Goal: Task Accomplishment & Management: Complete application form

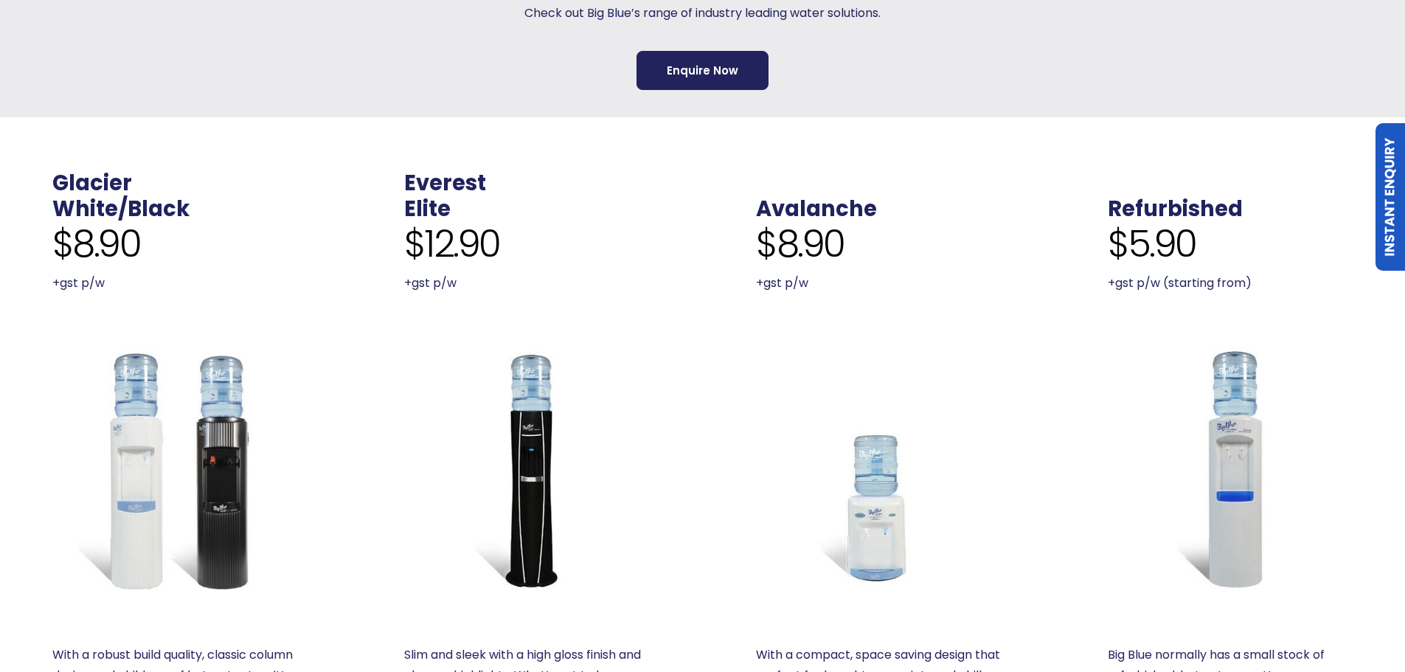
scroll to position [516, 0]
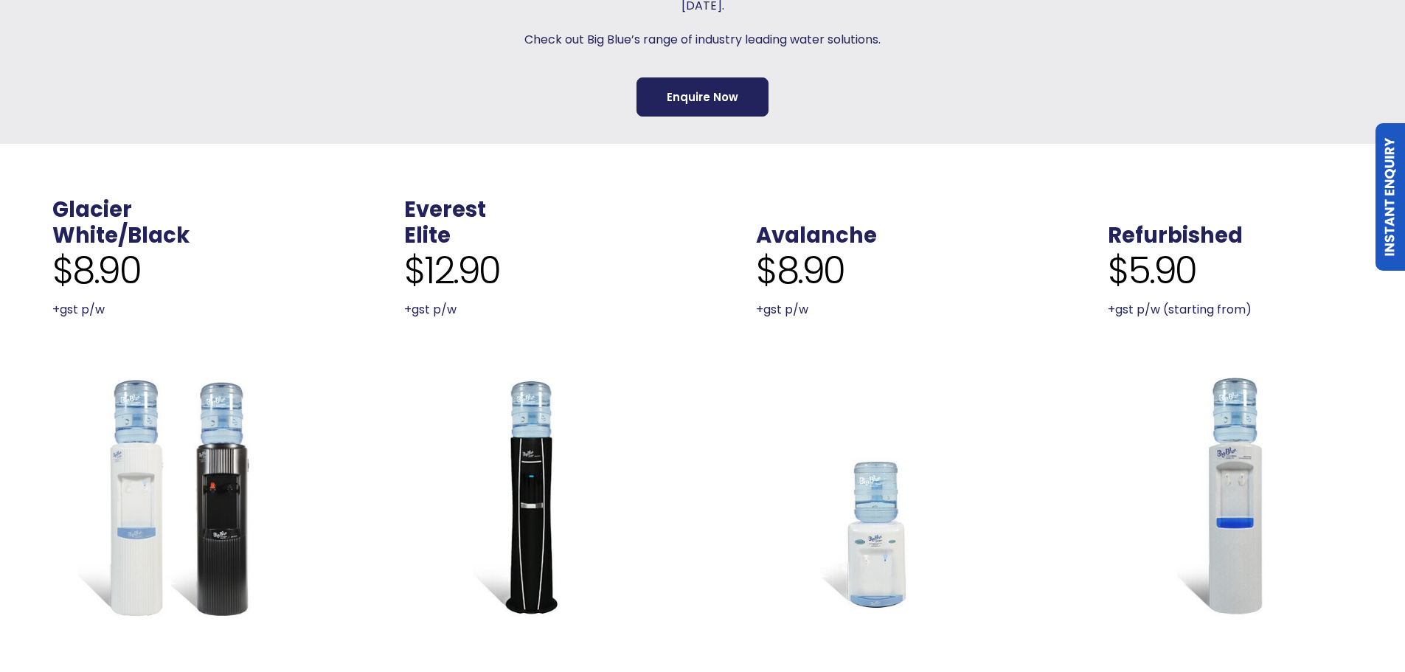
click at [1245, 412] on img at bounding box center [1229, 495] width 245 height 245
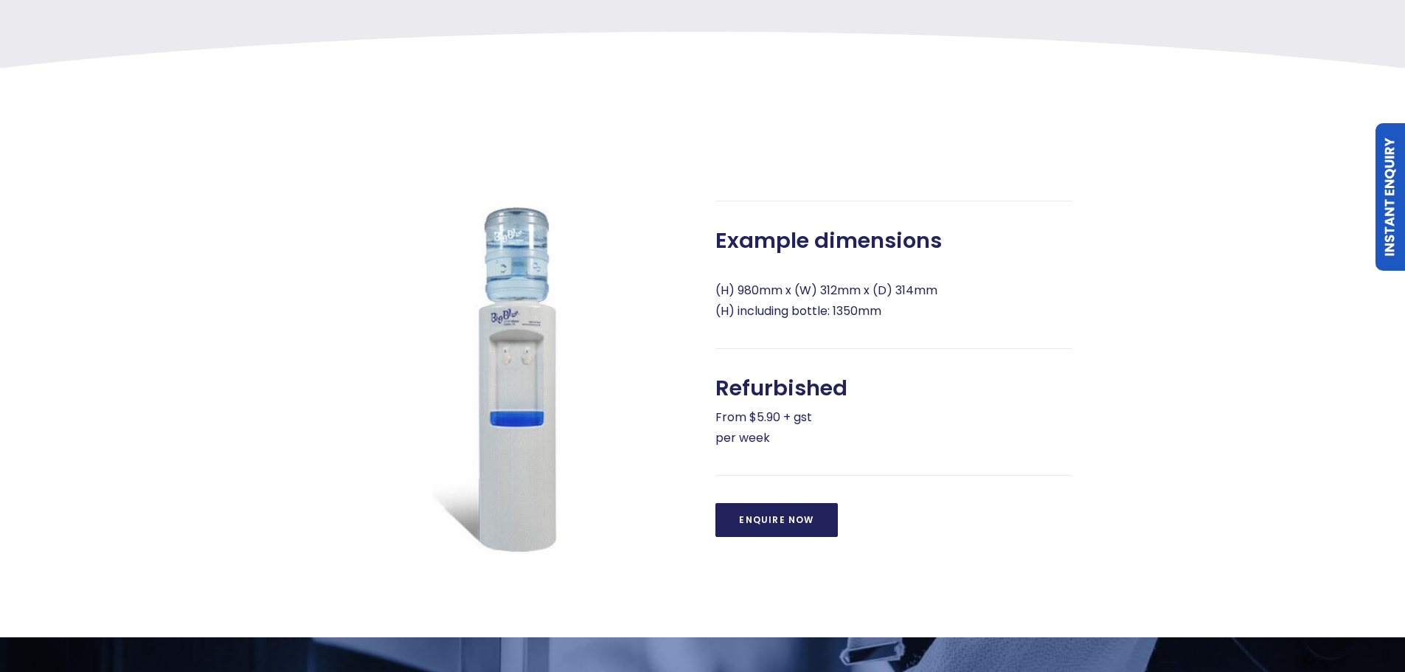
scroll to position [516, 0]
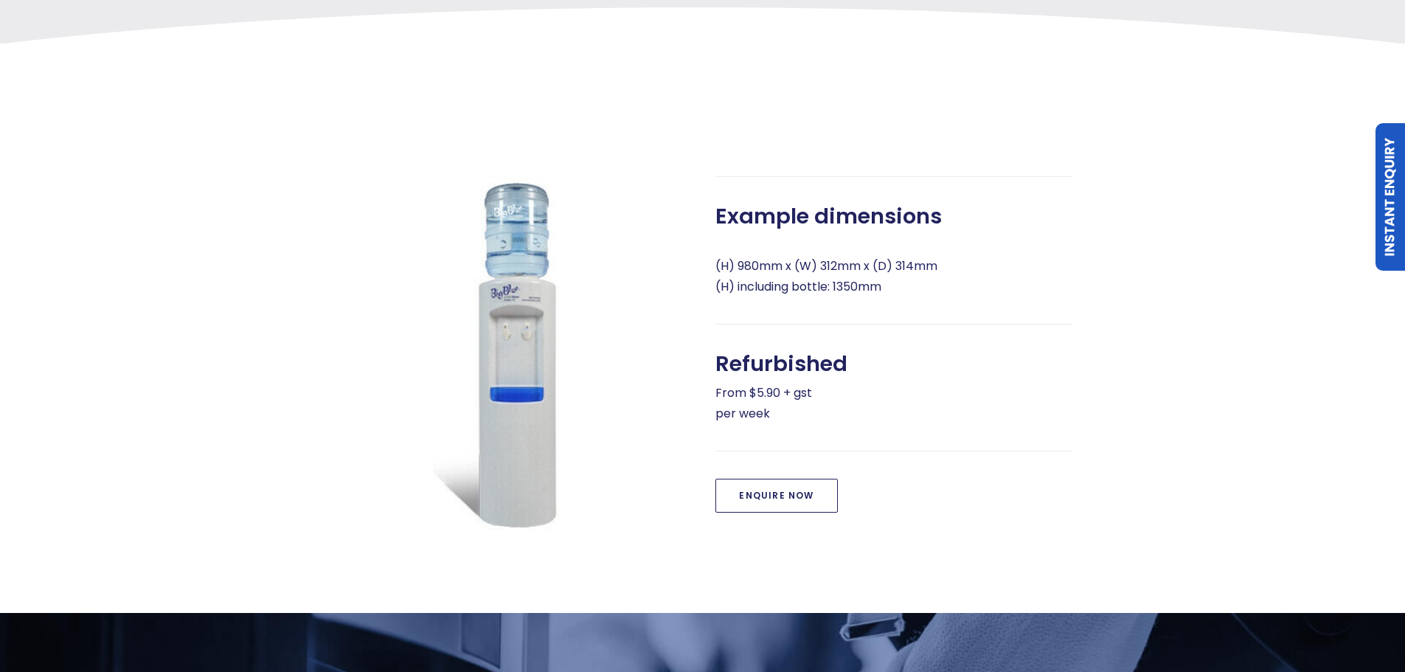
click at [787, 500] on link "Enquire Now" at bounding box center [776, 496] width 122 height 34
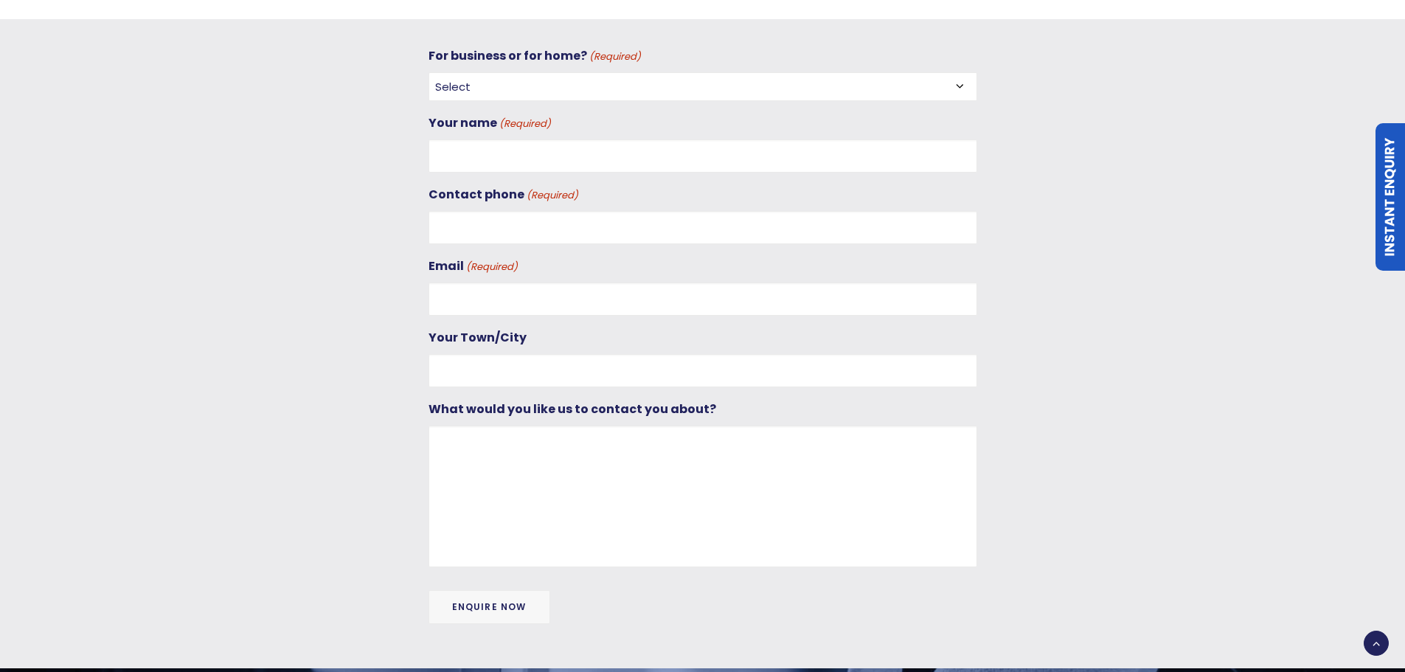
scroll to position [1129, 0]
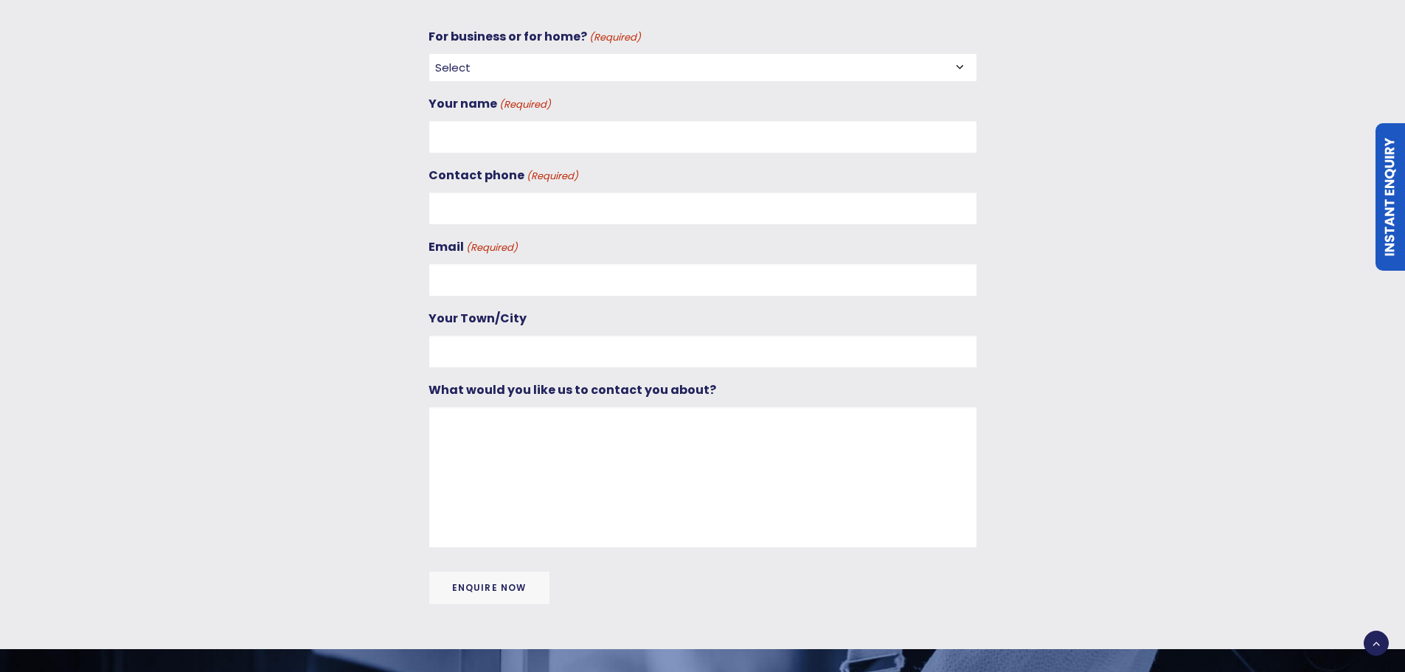
click at [563, 61] on select "Select For Business For Home" at bounding box center [702, 67] width 549 height 29
select select "For Home"
click at [428, 53] on select "Select For Business For Home" at bounding box center [702, 67] width 549 height 29
click at [507, 136] on input "Your name (Required)" at bounding box center [702, 136] width 549 height 33
click at [551, 133] on input "Mohammad" at bounding box center [702, 136] width 549 height 33
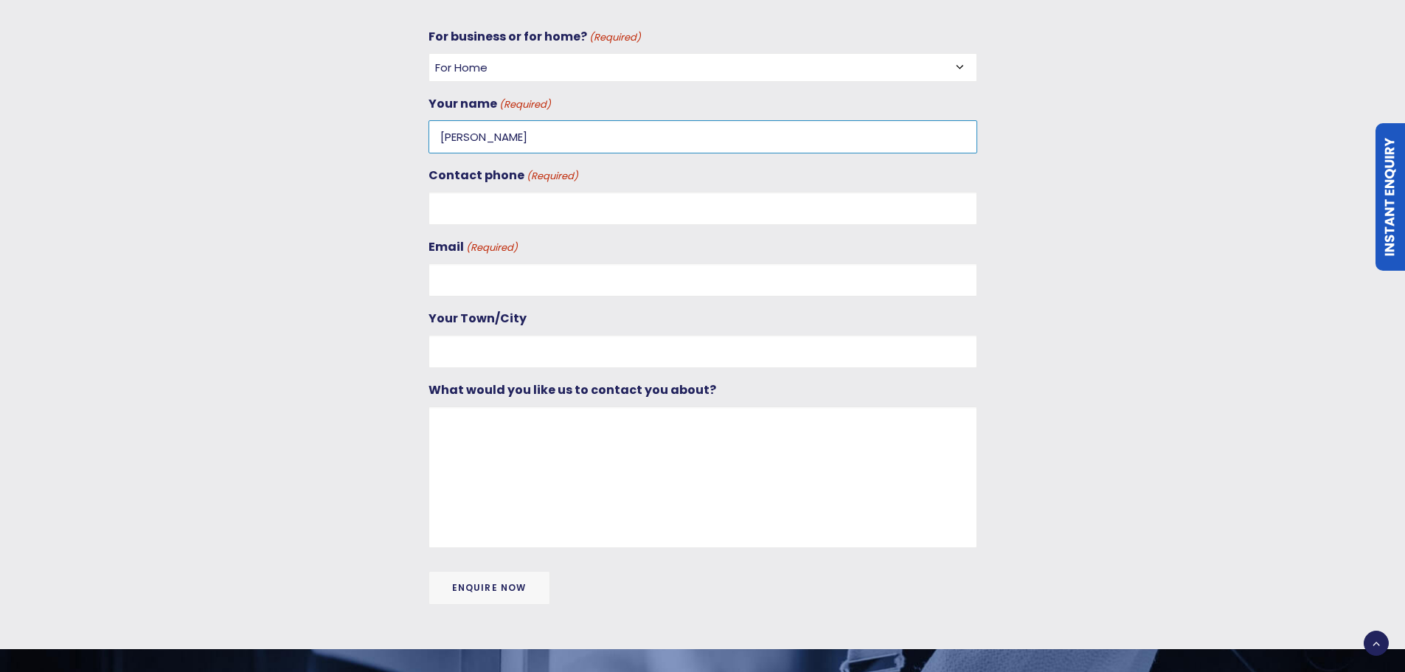
type input "Mohammad Usama"
click at [517, 222] on input "Contact phone (Required)" at bounding box center [702, 208] width 549 height 33
type input "0224269127"
click at [486, 283] on input "Email (Required)" at bounding box center [702, 279] width 549 height 33
type input "usamamohd463@gmail.com"
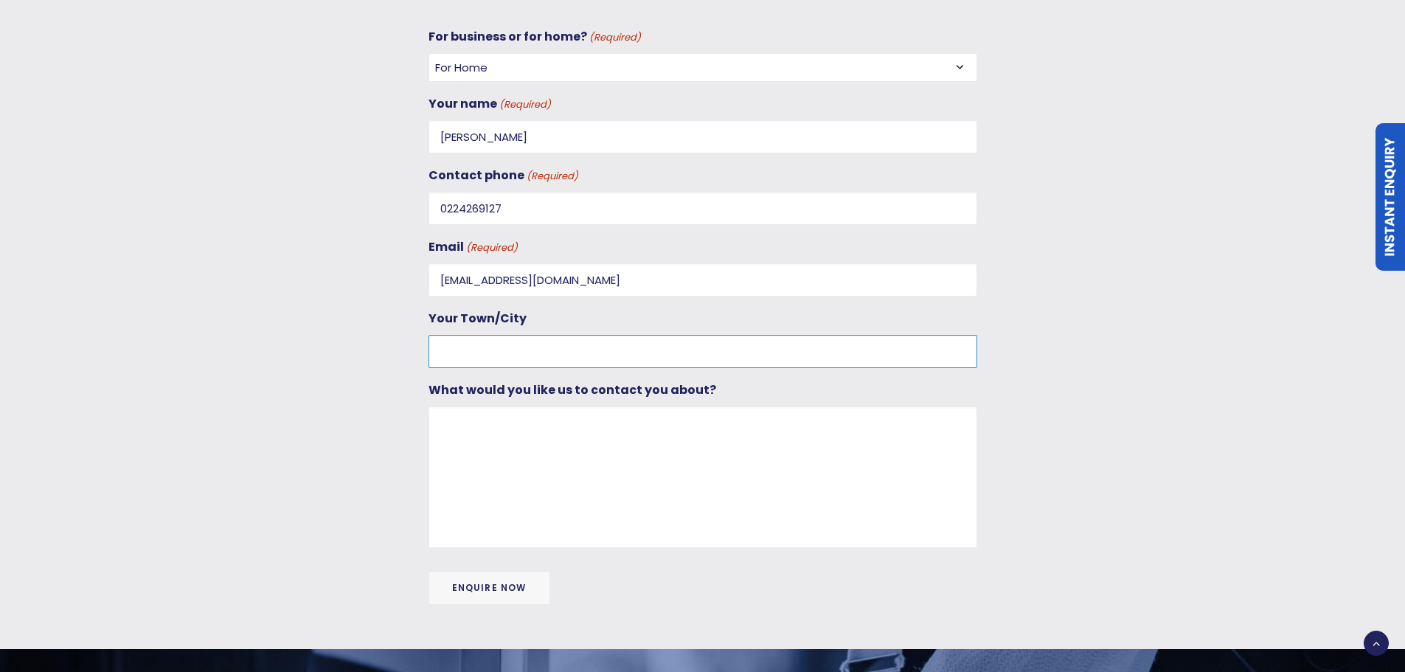
click at [511, 354] on input "Your Town/City" at bounding box center [702, 351] width 549 height 33
type input "Auckland"
click at [519, 425] on textarea "What would you like us to contact you about?" at bounding box center [702, 477] width 549 height 142
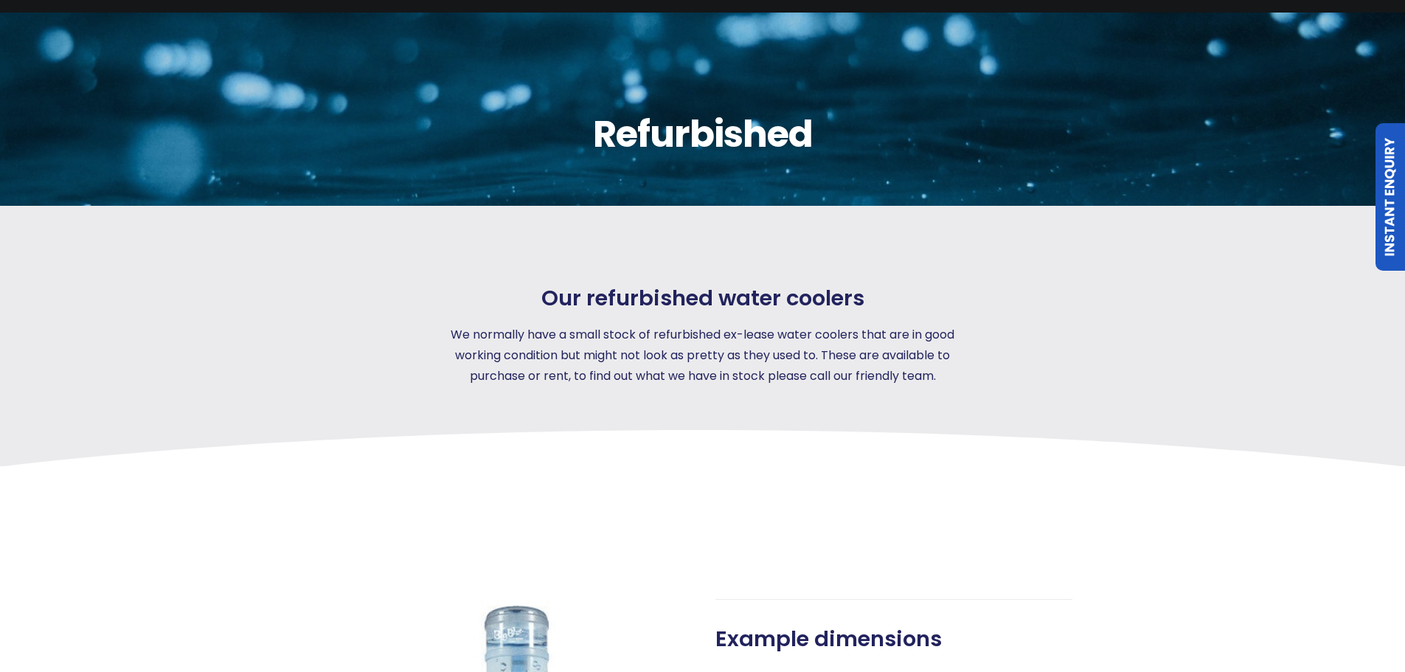
scroll to position [0, 0]
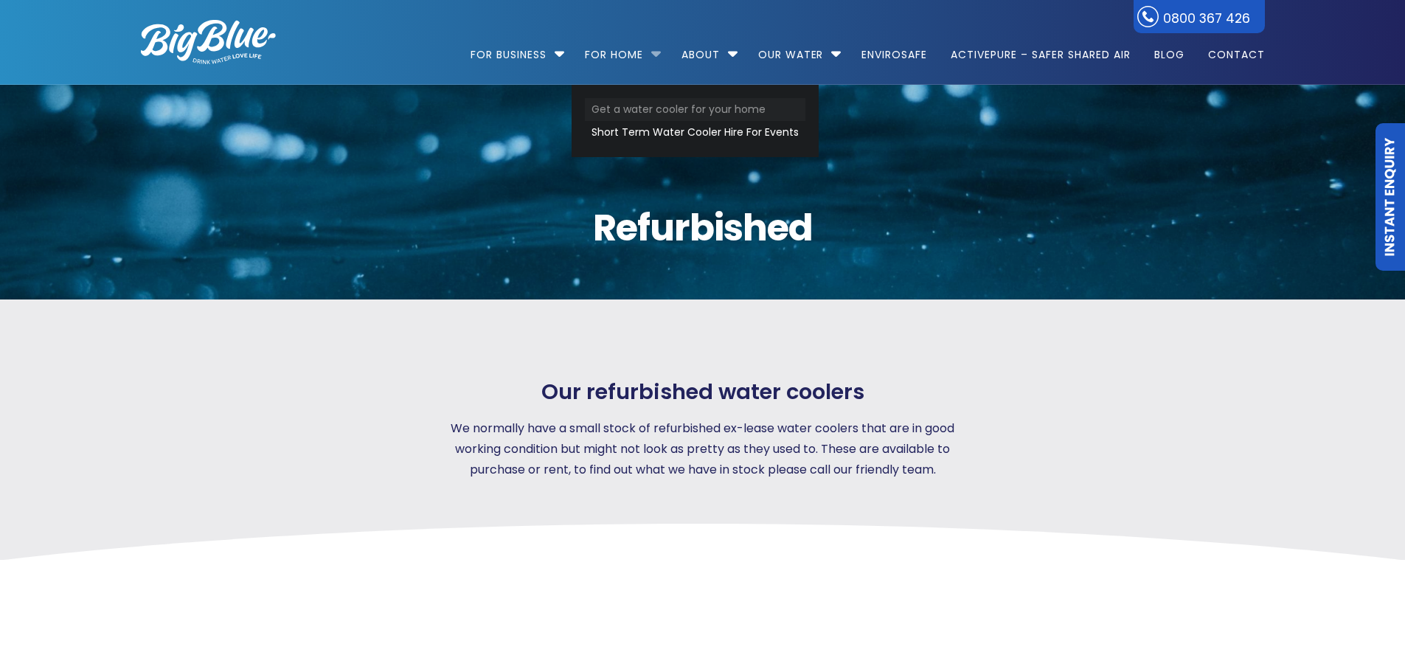
click at [646, 114] on link "Get a water cooler for your home" at bounding box center [695, 109] width 220 height 23
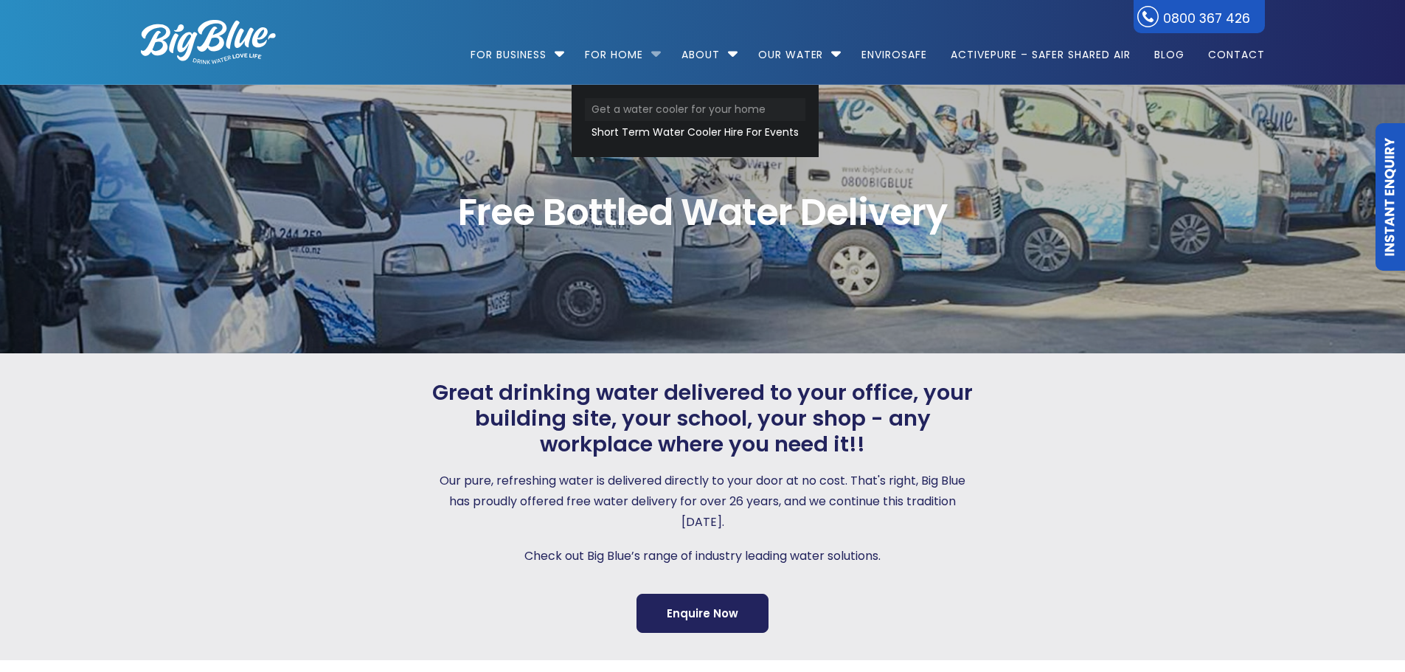
click at [631, 111] on link "Get a water cooler for your home" at bounding box center [695, 109] width 220 height 23
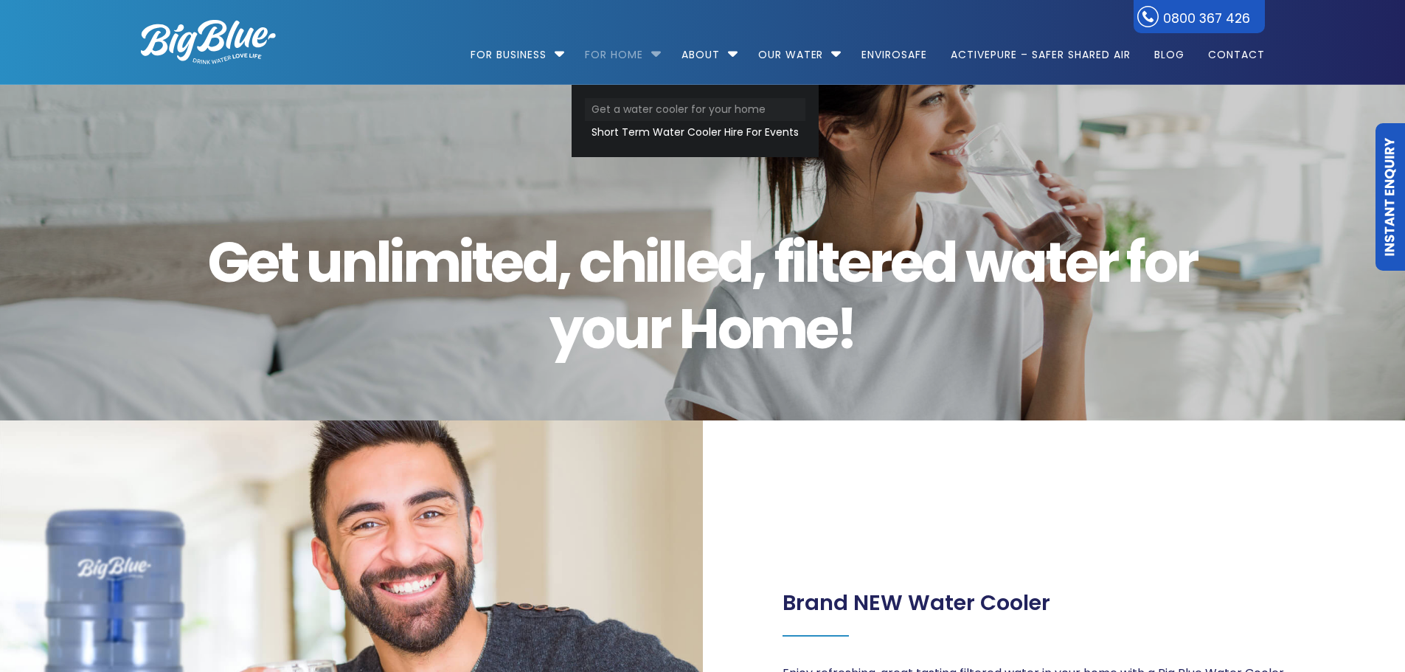
click at [662, 114] on link "Get a water cooler for your home" at bounding box center [695, 109] width 220 height 23
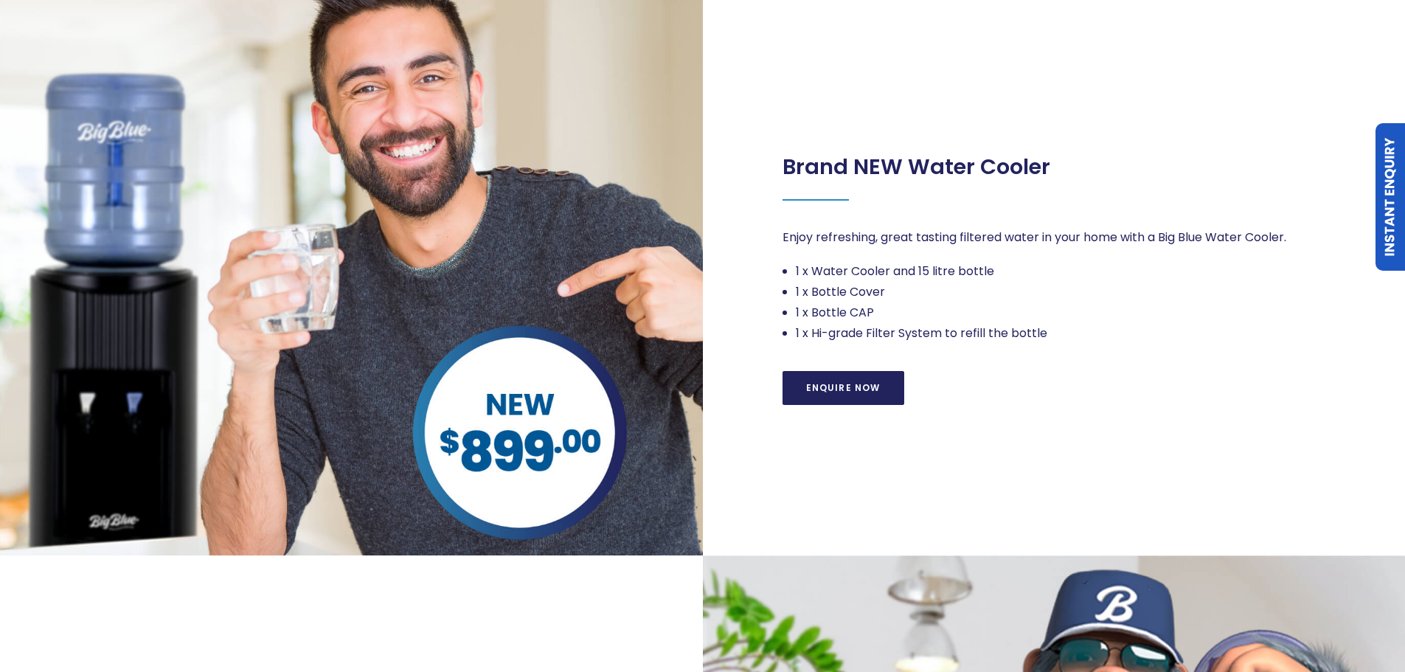
scroll to position [295, 0]
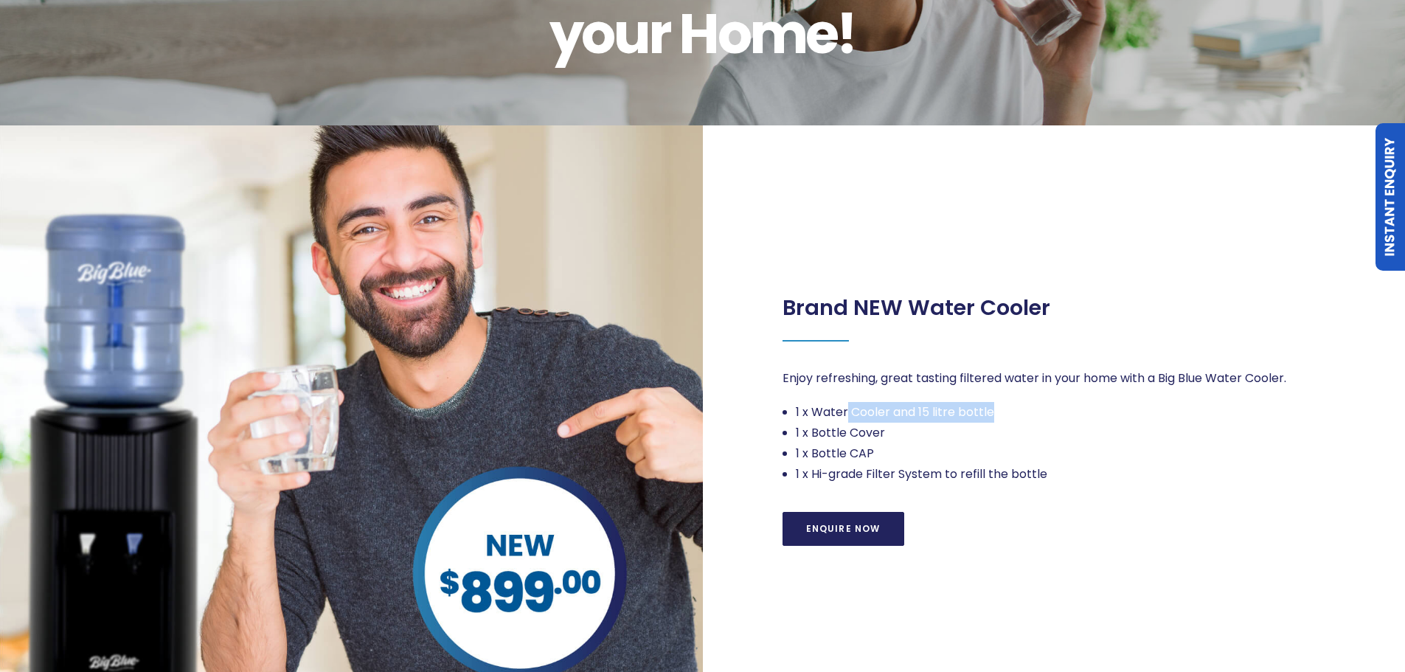
drag, startPoint x: 847, startPoint y: 414, endPoint x: 1004, endPoint y: 415, distance: 157.1
click at [1004, 415] on li "1 x Water Cooler and 15 litre bottle" at bounding box center [1061, 412] width 531 height 21
click at [990, 464] on li "1 x Hi-grade Filter System to refill the bottle" at bounding box center [1061, 474] width 531 height 21
drag, startPoint x: 797, startPoint y: 431, endPoint x: 908, endPoint y: 437, distance: 110.8
click at [908, 437] on li "1 x Bottle Cover" at bounding box center [1061, 432] width 531 height 21
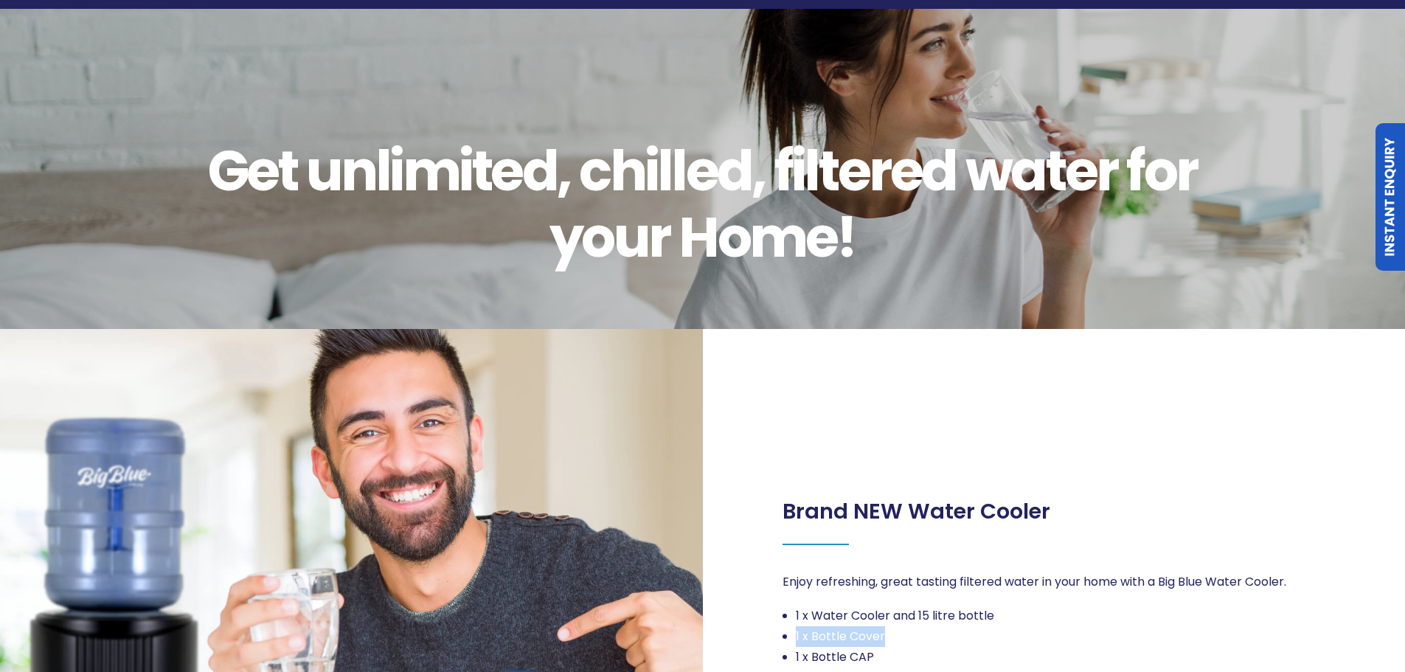
scroll to position [0, 0]
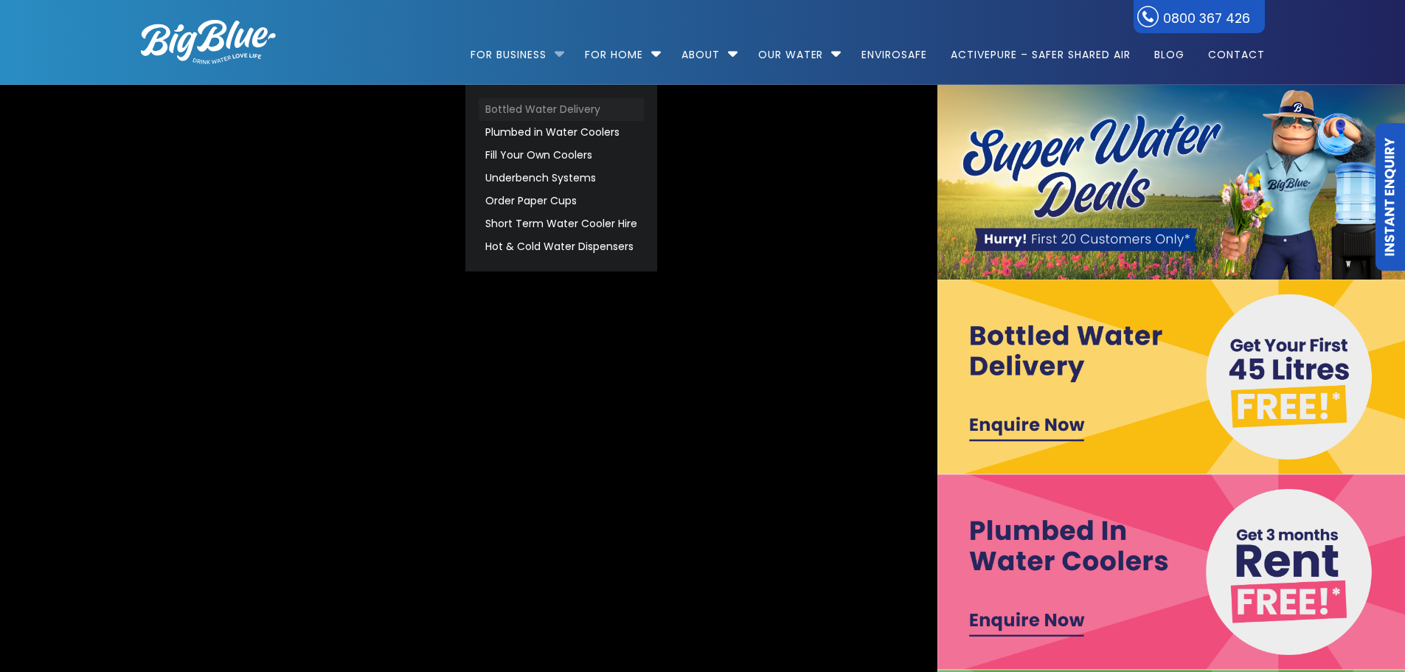
click at [550, 113] on link "Bottled Water Delivery" at bounding box center [561, 109] width 165 height 23
